Goal: Task Accomplishment & Management: Use online tool/utility

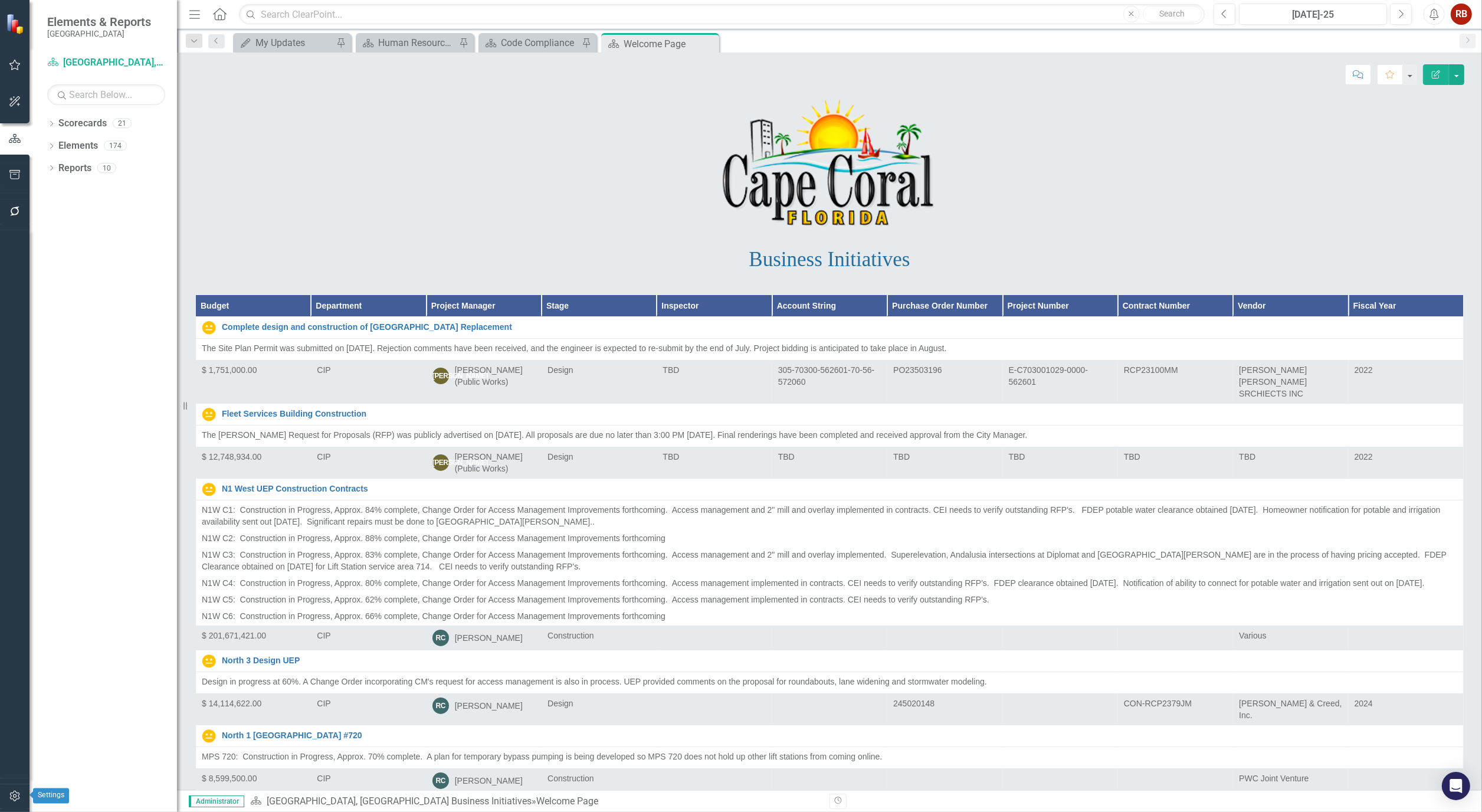
click at [9, 789] on button "button" at bounding box center [15, 796] width 27 height 25
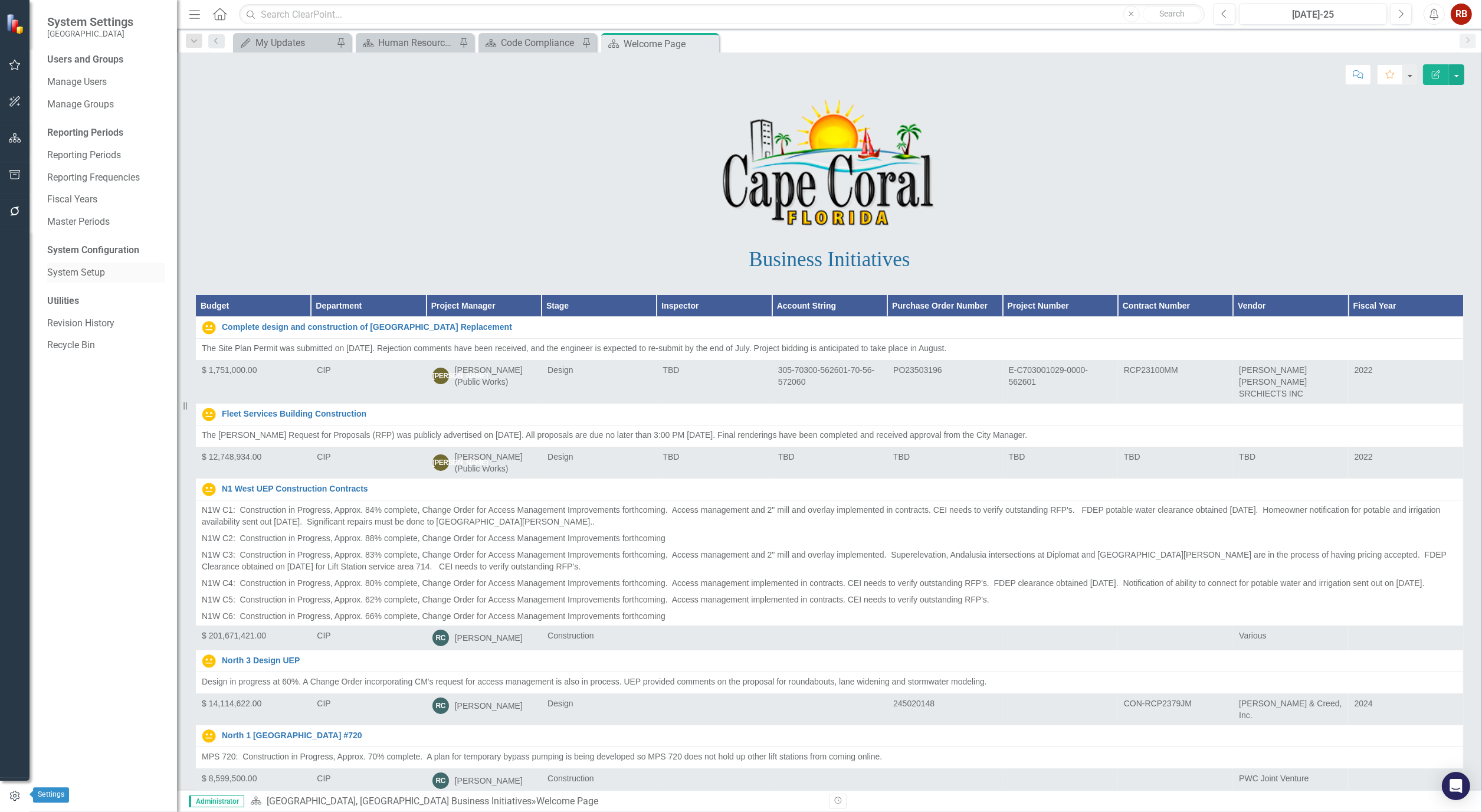
click at [83, 270] on link "System Setup" at bounding box center [106, 272] width 118 height 13
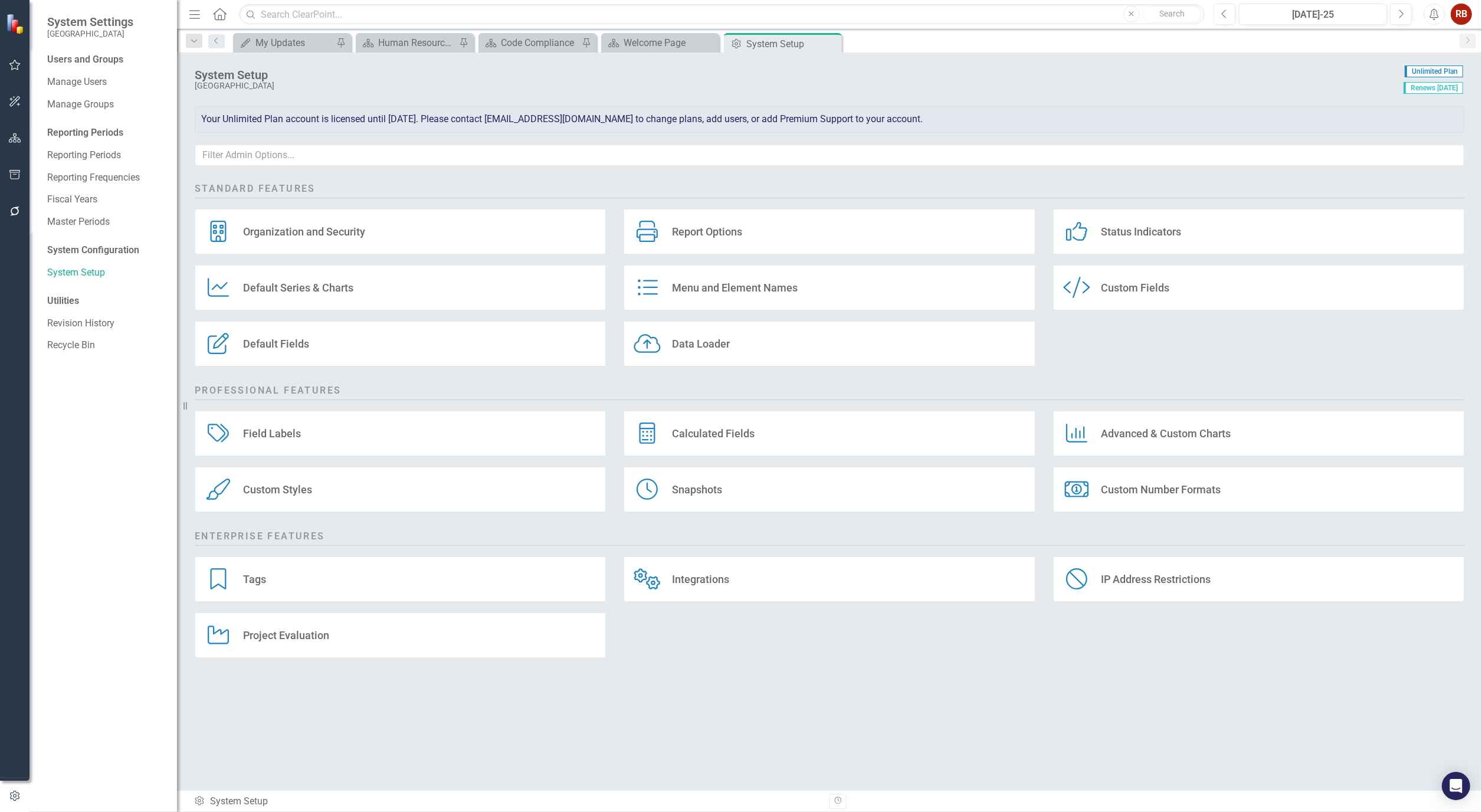
click at [696, 341] on div "Data Loader" at bounding box center [701, 343] width 58 height 13
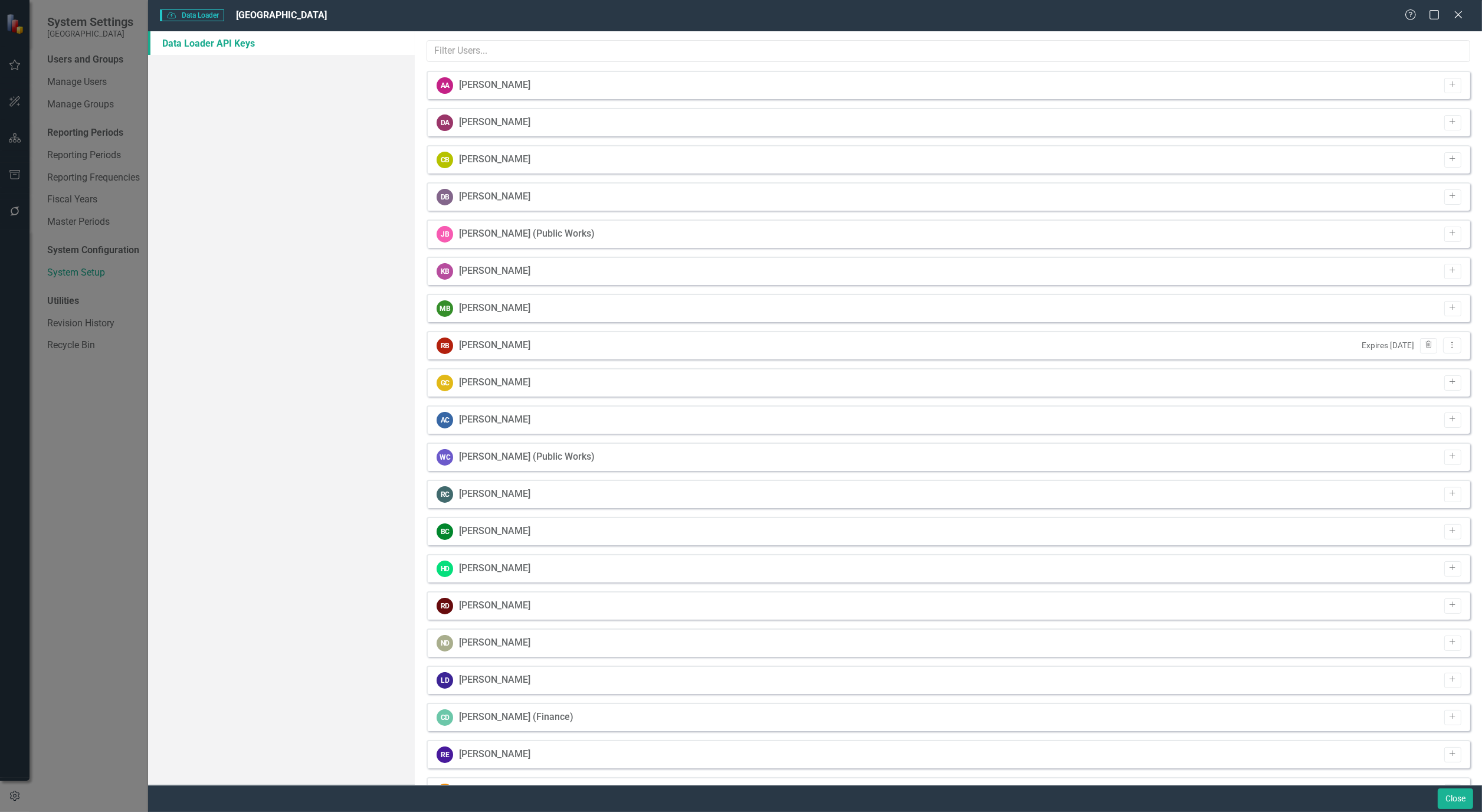
click at [496, 23] on div "Data Loader Data Loader Cape Coral Help Maximize Close" at bounding box center [815, 16] width 1334 height 31
click at [496, 42] on input "text" at bounding box center [949, 51] width 1044 height 22
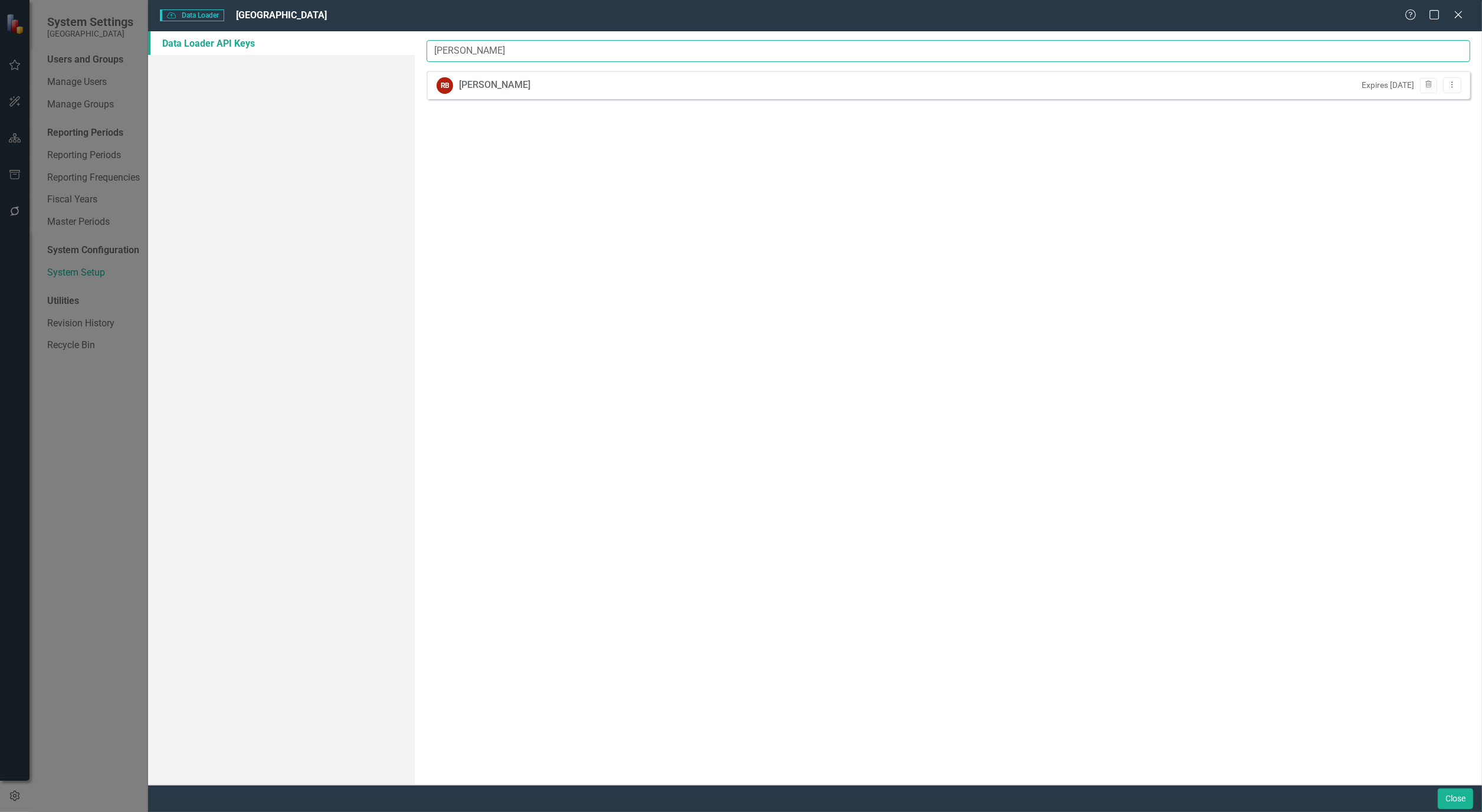
type input "[PERSON_NAME]"
click at [464, 71] on div "RB [PERSON_NAME] Expires [DATE] Trash Dropdown Menu" at bounding box center [949, 85] width 1044 height 28
click at [467, 83] on div "[PERSON_NAME]" at bounding box center [494, 85] width 71 height 13
click at [504, 84] on div "[PERSON_NAME]" at bounding box center [494, 85] width 71 height 13
click at [1451, 85] on icon "Dropdown Menu" at bounding box center [1452, 85] width 10 height 8
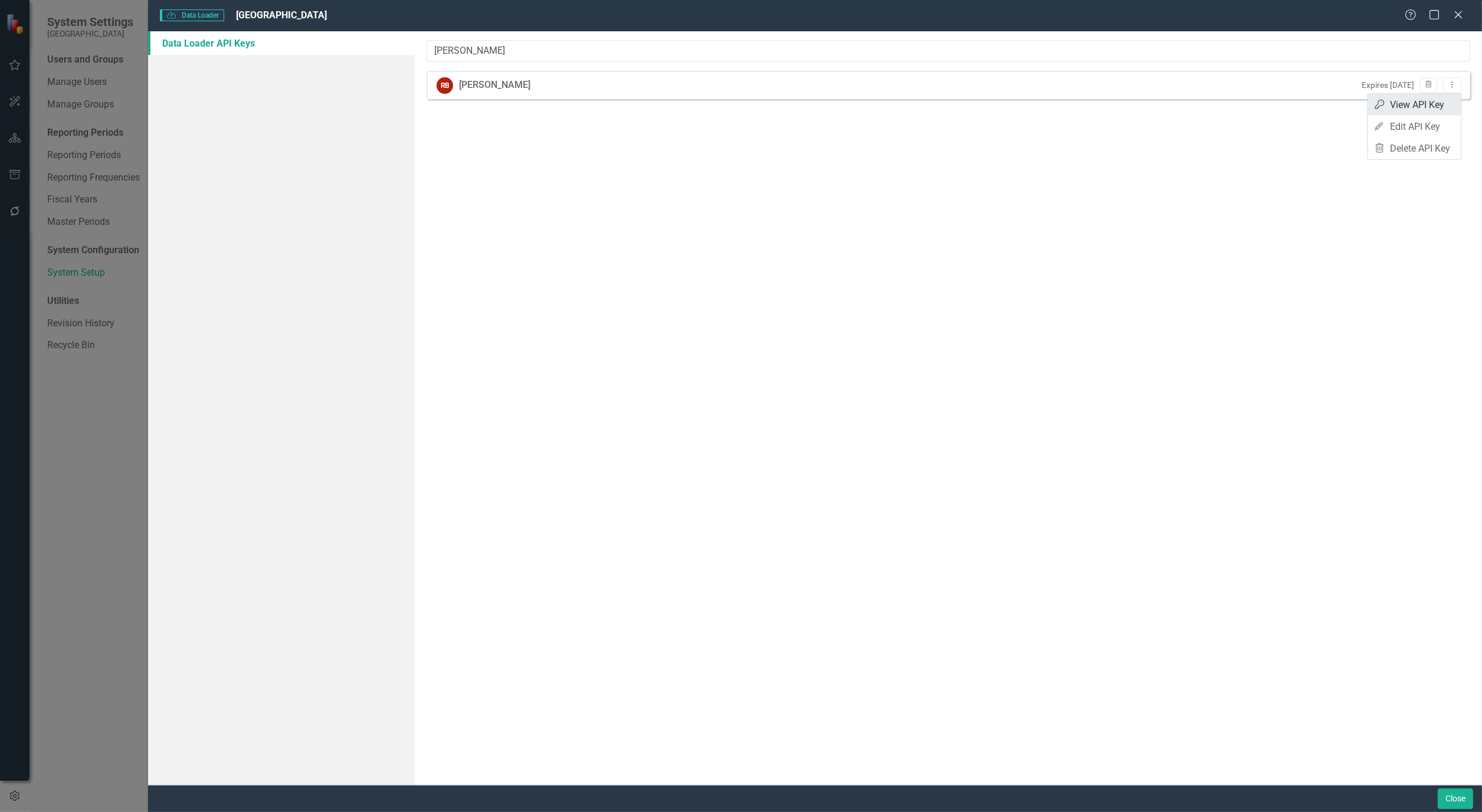
click at [1450, 105] on link "API Key View API Key" at bounding box center [1415, 105] width 93 height 22
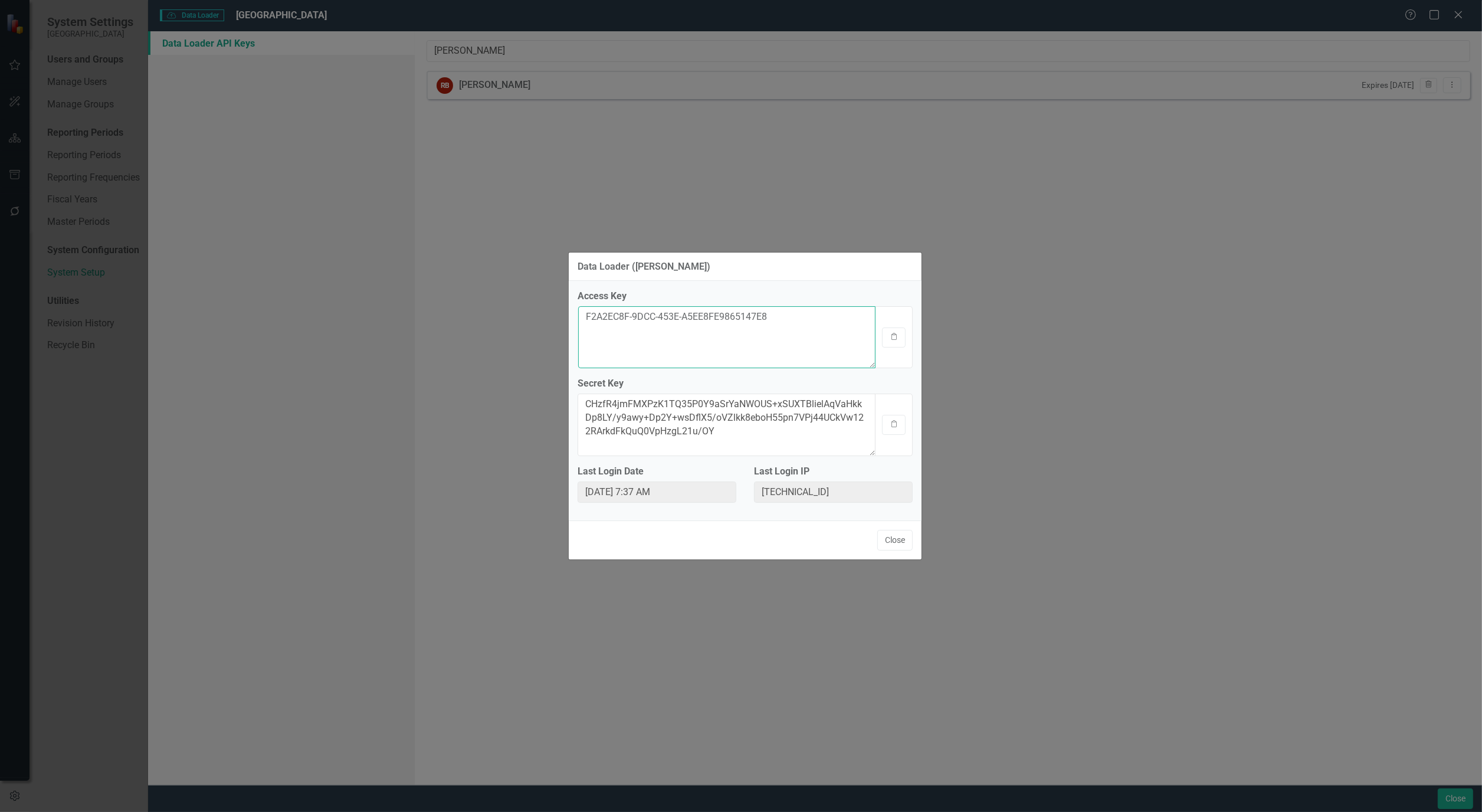
drag, startPoint x: 800, startPoint y: 319, endPoint x: 315, endPoint y: 316, distance: 485.0
click at [315, 316] on div "Data Loader ([PERSON_NAME]) Access Key F2A2EC8F-9DCC-453E-A5EE8FE9865147E8 Clip…" at bounding box center [741, 406] width 1482 height 812
drag, startPoint x: 760, startPoint y: 431, endPoint x: 520, endPoint y: 377, distance: 246.0
click at [520, 377] on div "Data Loader ([PERSON_NAME]) Access Key F2A2EC8F-9DCC-453E-A5EE8FE9865147E8 Clip…" at bounding box center [741, 406] width 1482 height 812
click at [902, 533] on button "Close" at bounding box center [895, 540] width 35 height 20
